Goal: Task Accomplishment & Management: Complete application form

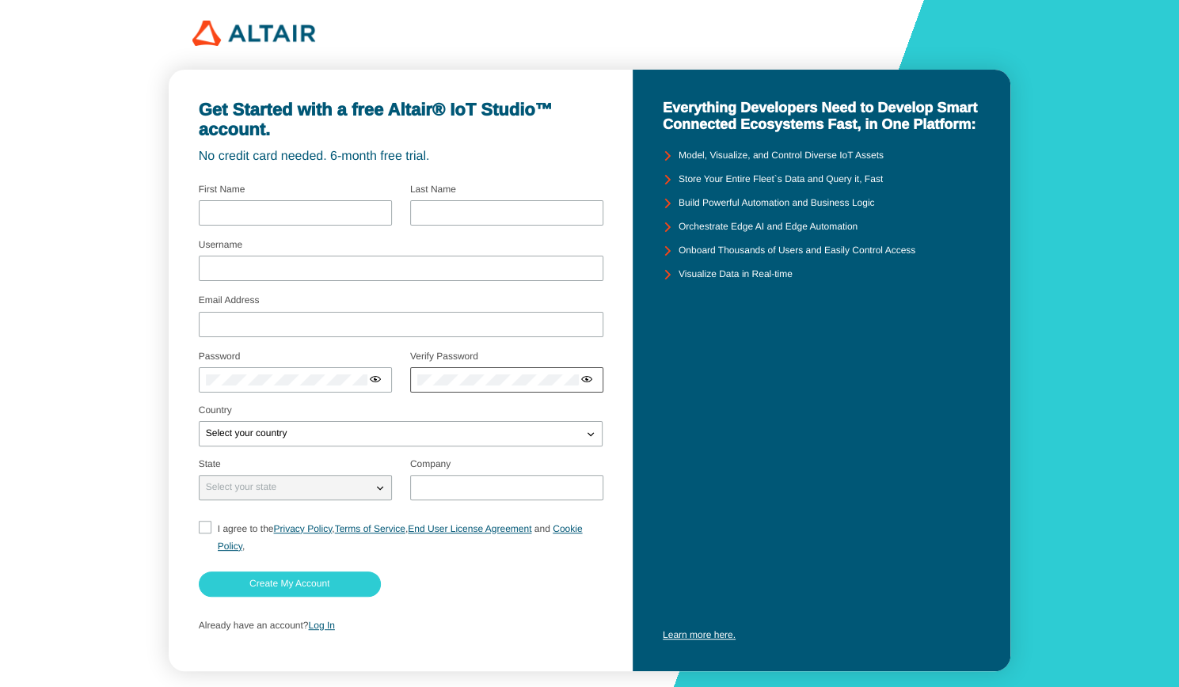
scroll to position [26, 0]
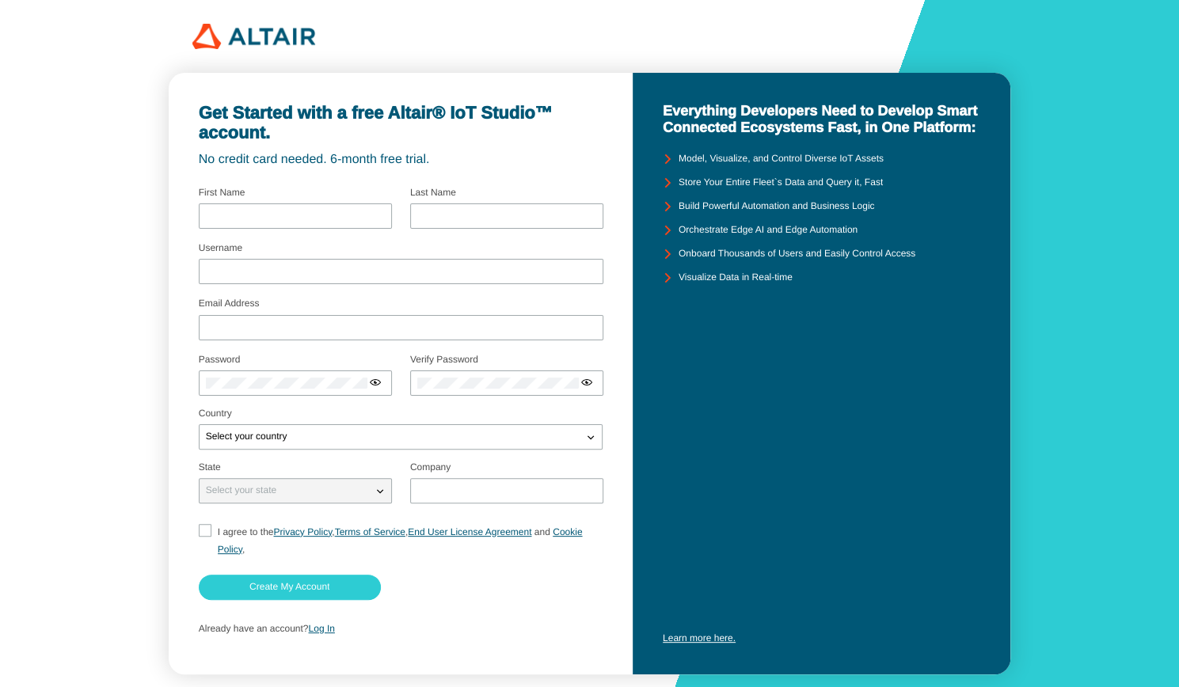
scroll to position [26, 0]
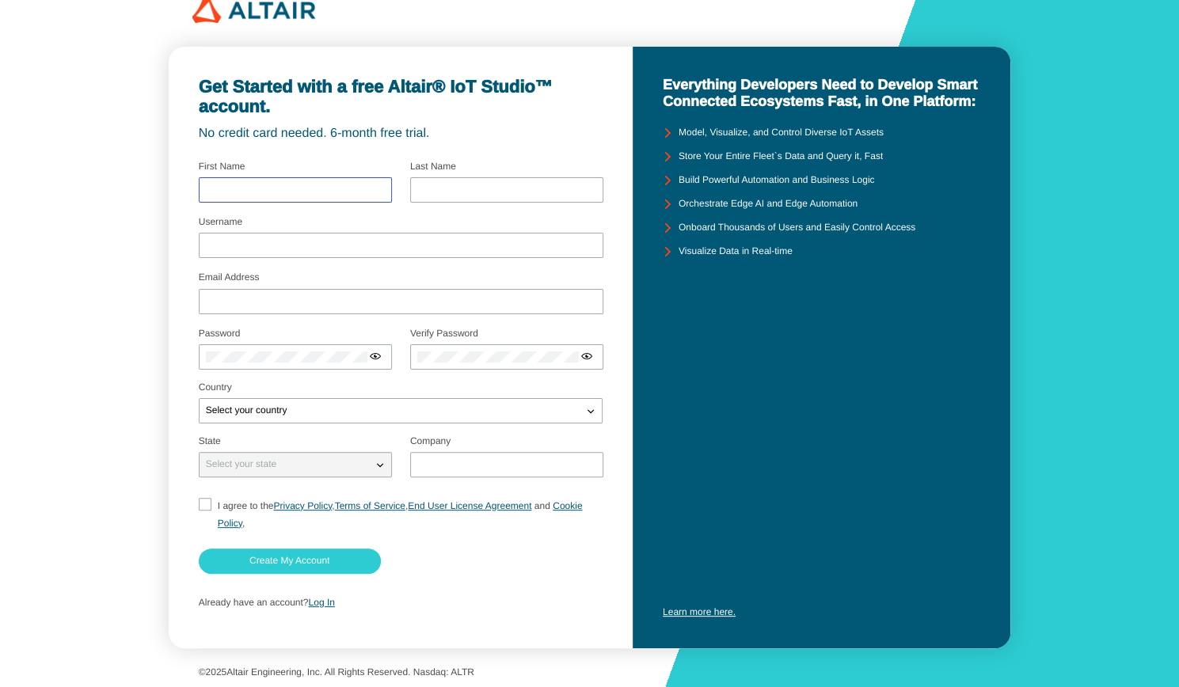
click at [300, 188] on input "text" at bounding box center [295, 190] width 179 height 11
type input "Duy Phong"
click at [433, 185] on input "text" at bounding box center [506, 190] width 179 height 11
type input "Hoang"
type input "duyphonga9@gmail.com"
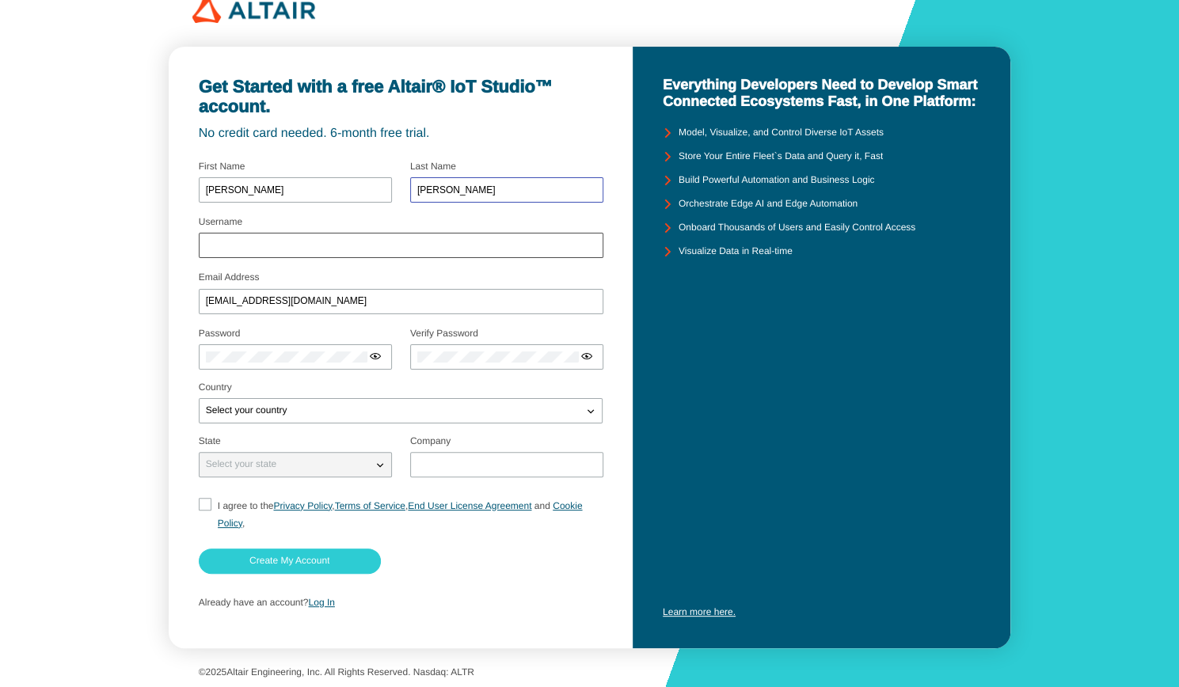
scroll to position [0, 0]
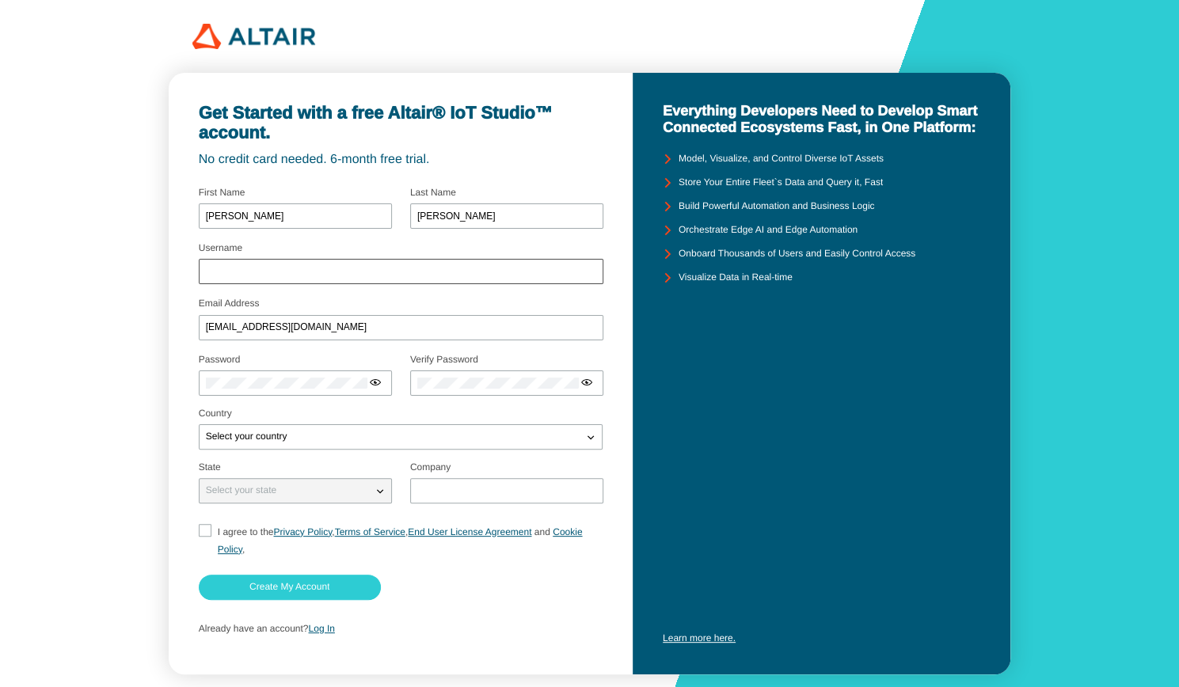
click at [436, 278] on div at bounding box center [401, 271] width 405 height 25
click at [432, 272] on input "Username" at bounding box center [401, 271] width 390 height 11
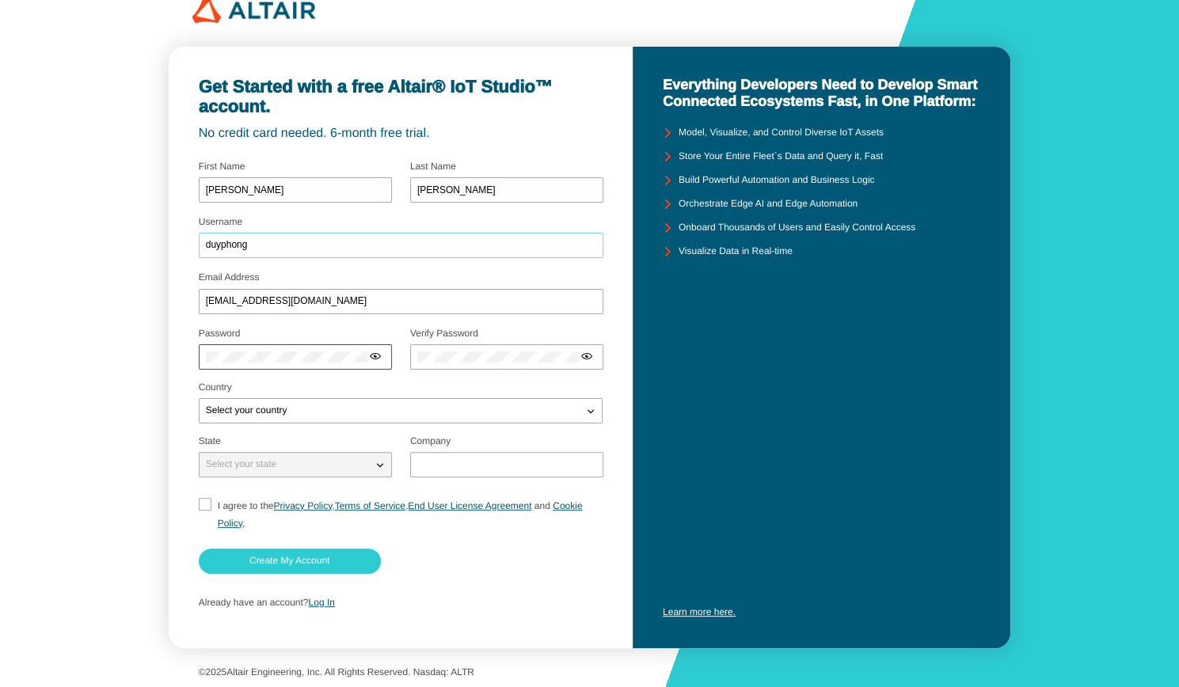
type input "duyphong"
click at [301, 344] on div at bounding box center [295, 356] width 193 height 25
click at [357, 419] on div "Select your country" at bounding box center [401, 410] width 404 height 25
click at [362, 417] on div "Select your country" at bounding box center [391, 411] width 383 height 16
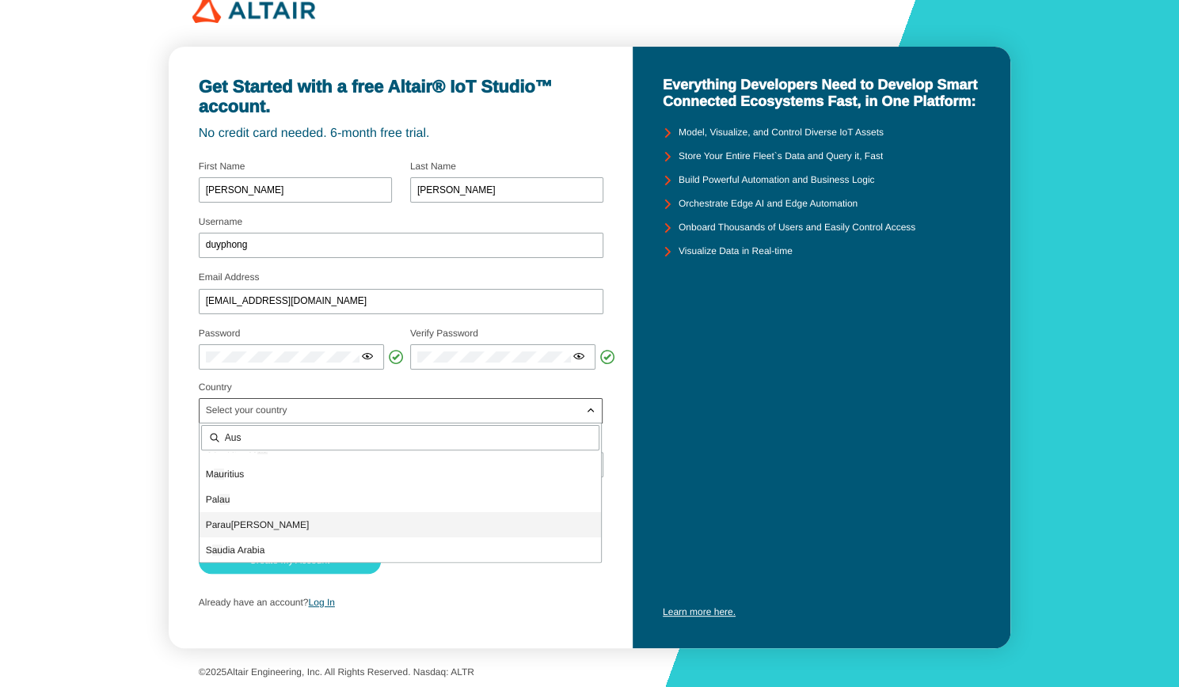
scroll to position [0, 0]
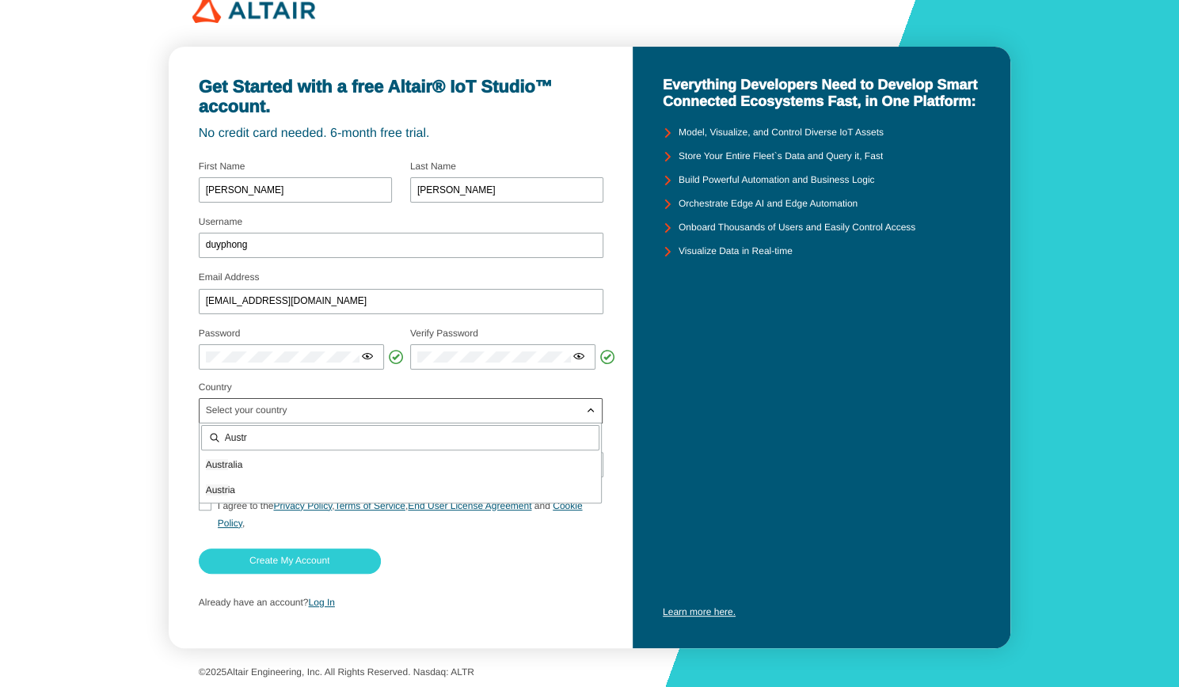
type input "Austr"
click at [271, 462] on p "Austr alia" at bounding box center [400, 465] width 401 height 16
click at [272, 467] on p "Select your state" at bounding box center [241, 464] width 83 height 11
click at [343, 462] on div "Select your state" at bounding box center [286, 465] width 173 height 16
click at [372, 462] on iron-icon at bounding box center [380, 465] width 16 height 16
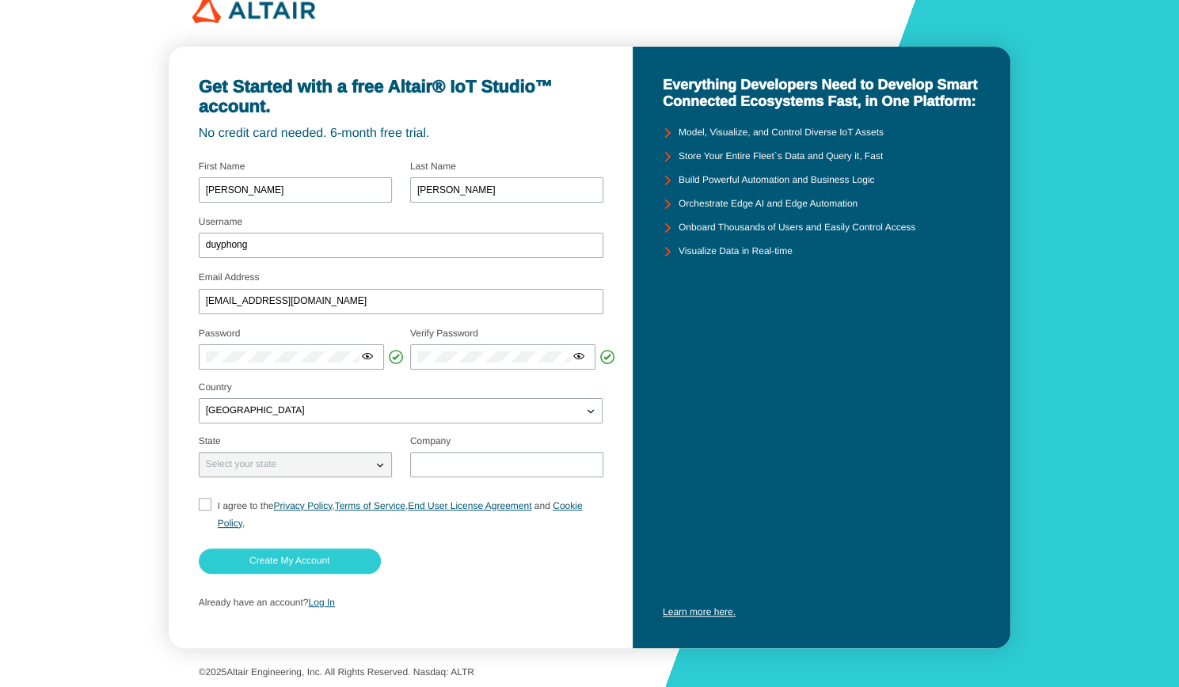
click at [372, 462] on iron-icon at bounding box center [380, 465] width 16 height 16
click at [380, 466] on iron-icon at bounding box center [380, 465] width 16 height 16
click at [206, 511] on input "I agree to the Privacy Policy , Terms of Service , End User License Agreement a…" at bounding box center [204, 515] width 10 height 34
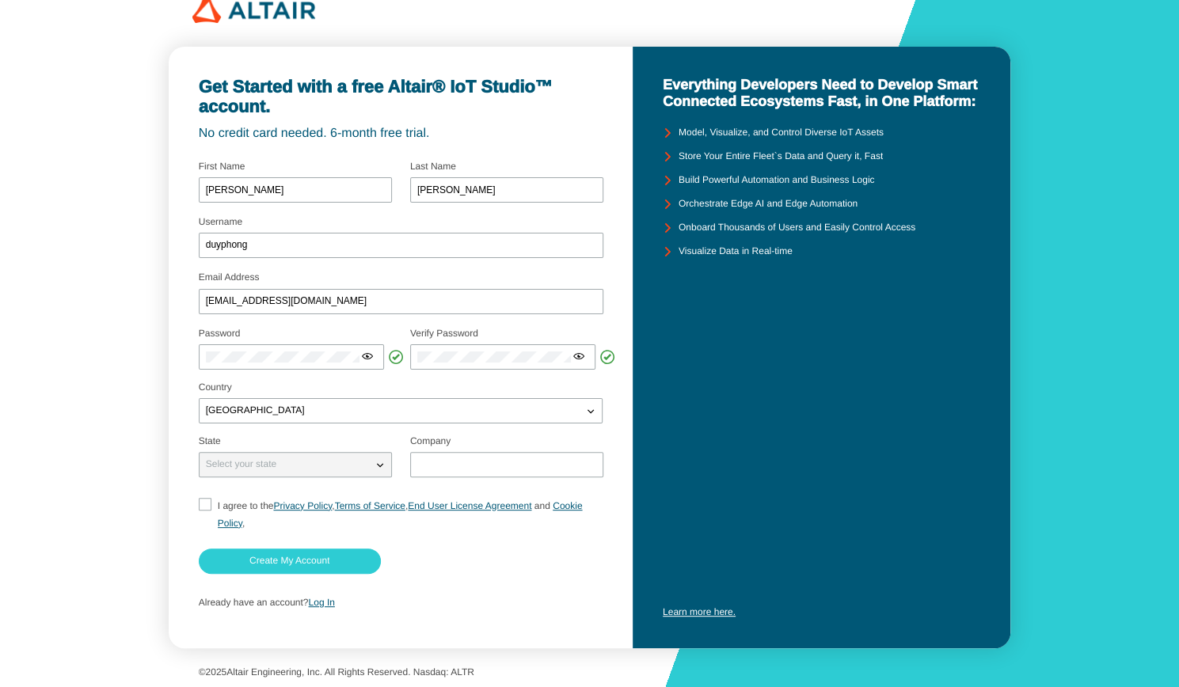
checkbox input "true"
click at [206, 511] on input "I agree to the Privacy Policy , Terms of Service , End User License Agreement a…" at bounding box center [204, 515] width 10 height 34
checkbox input "true"
click at [299, 568] on paper-button "Create My Account" at bounding box center [290, 561] width 182 height 25
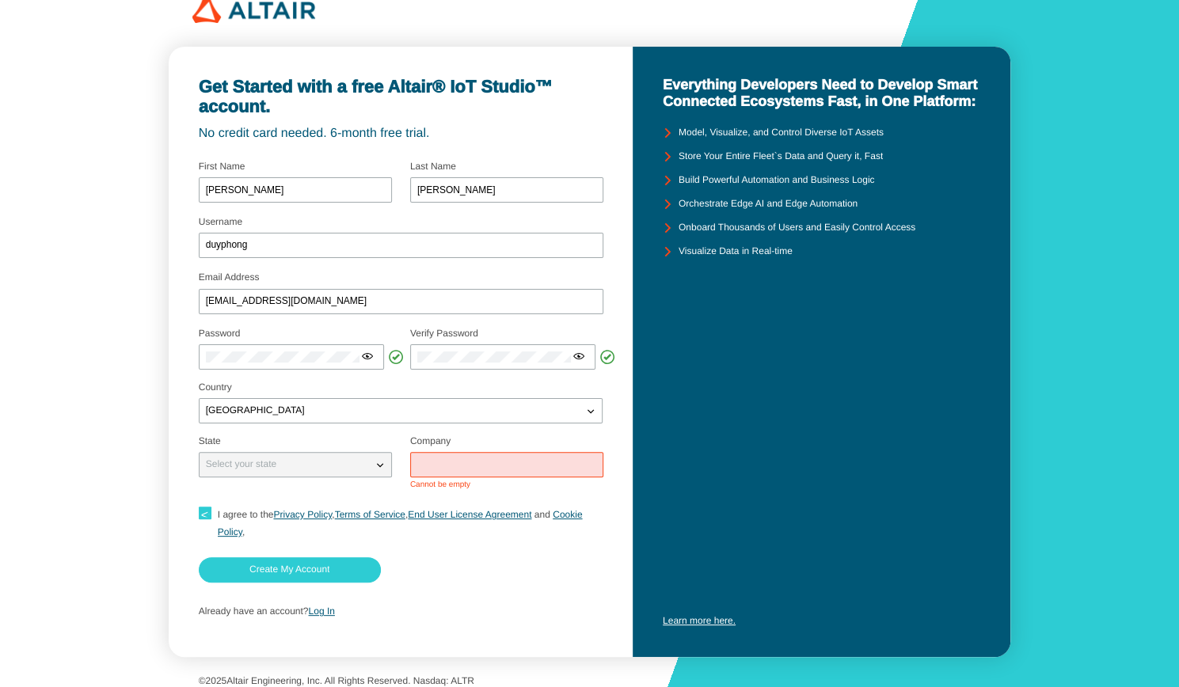
click at [489, 455] on div at bounding box center [506, 464] width 193 height 25
click at [489, 465] on input "text" at bounding box center [506, 464] width 179 height 11
click at [339, 467] on div "Select your state" at bounding box center [286, 465] width 173 height 16
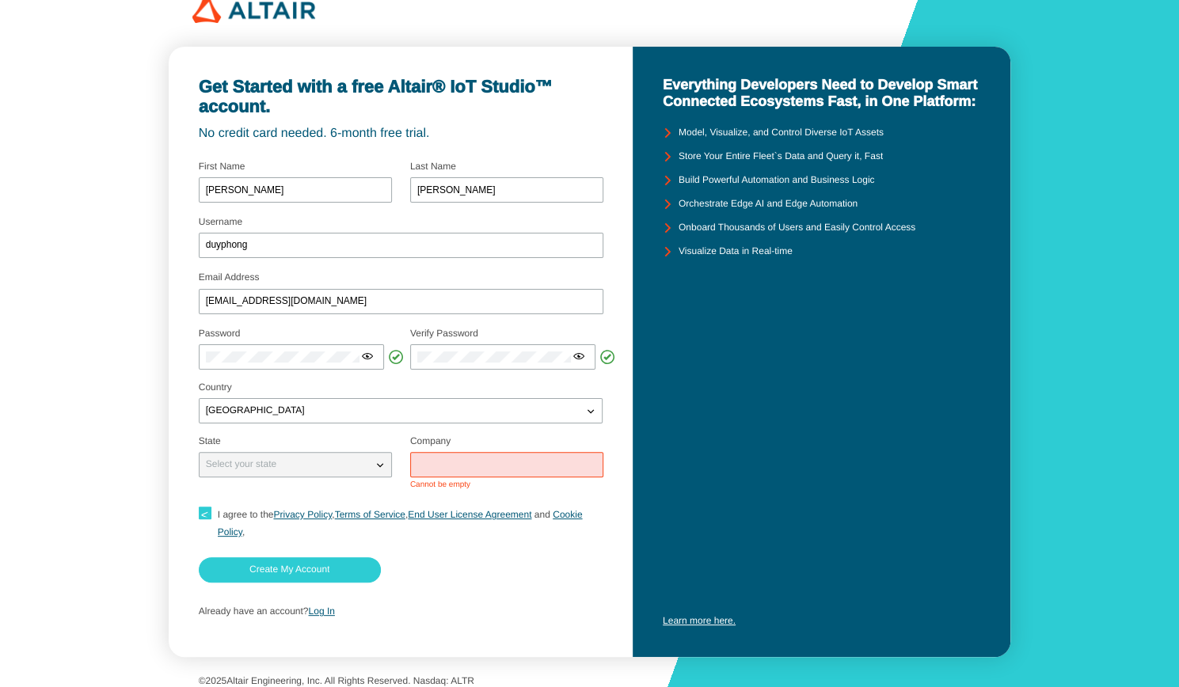
click at [339, 467] on div "Select your state" at bounding box center [286, 465] width 173 height 16
click at [376, 471] on iron-icon at bounding box center [380, 465] width 16 height 16
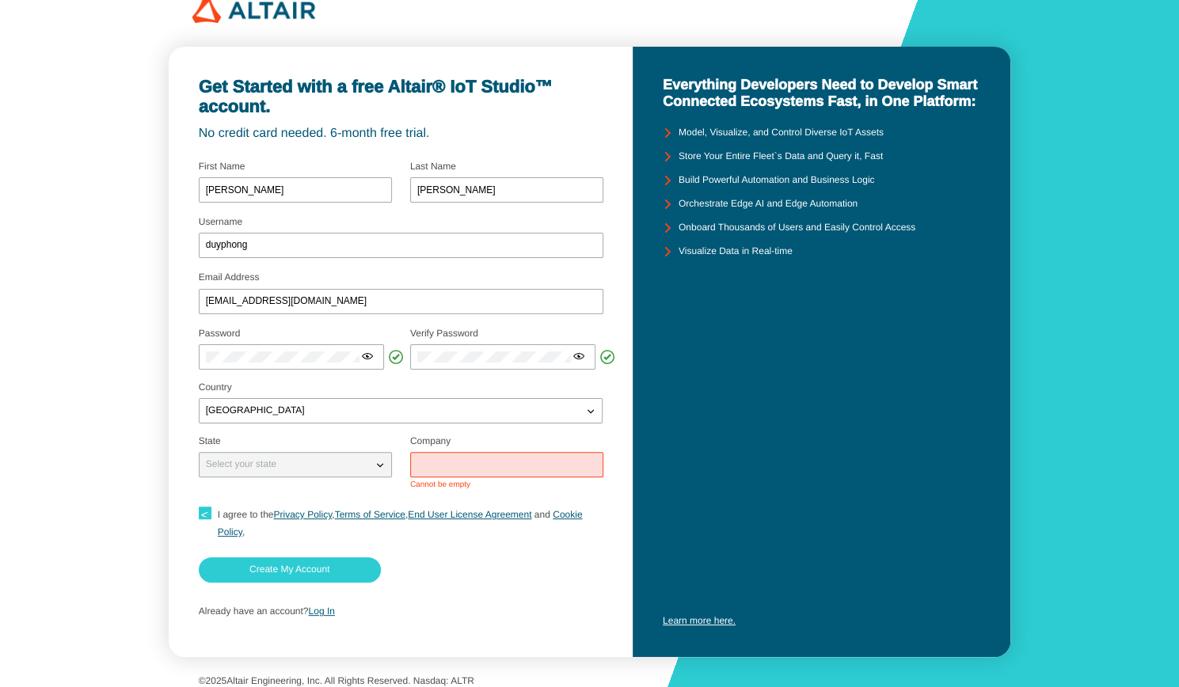
click at [376, 471] on iron-icon at bounding box center [380, 465] width 16 height 16
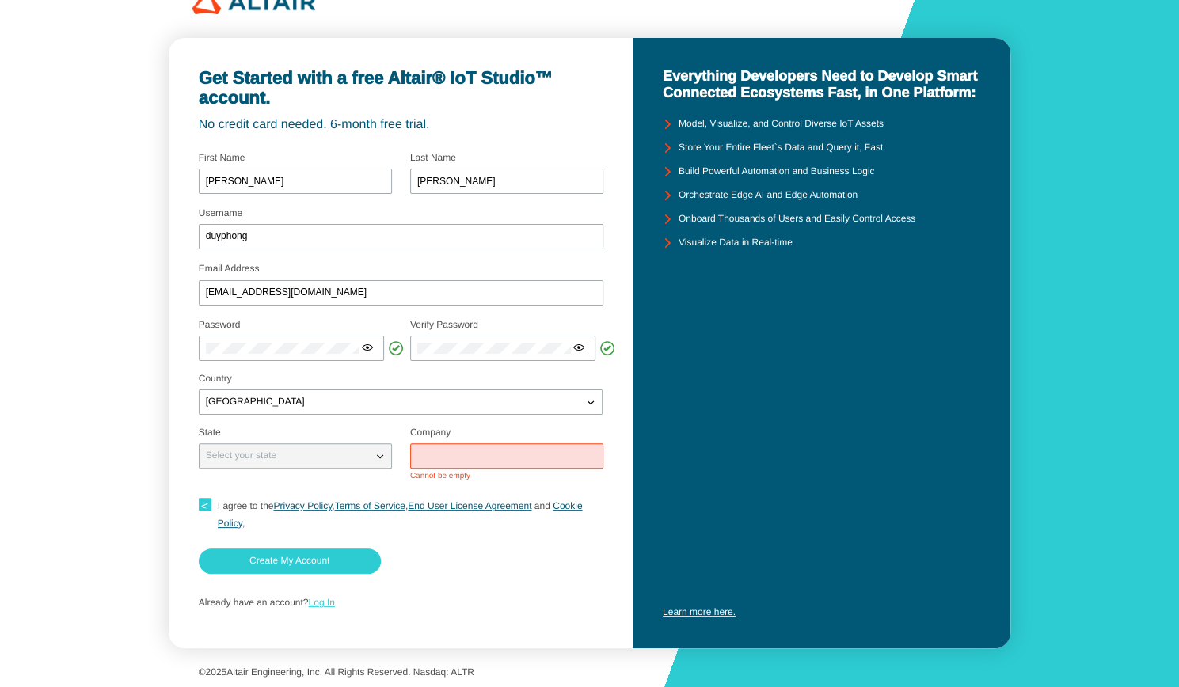
click at [324, 599] on link "Log In" at bounding box center [321, 602] width 26 height 11
